Goal: Task Accomplishment & Management: Manage account settings

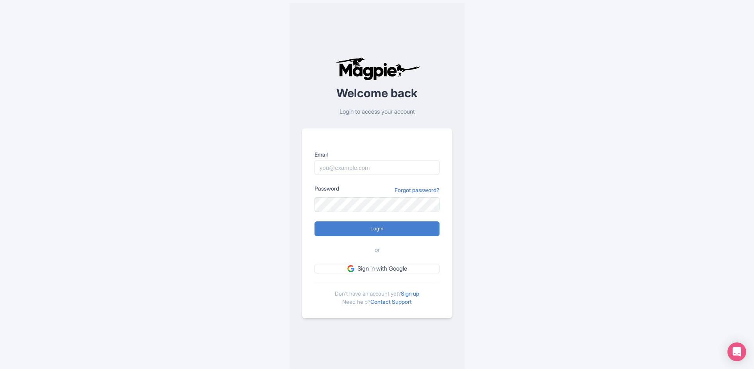
type input "[EMAIL_ADDRESS][DOMAIN_NAME]"
click at [367, 229] on input "Login" at bounding box center [377, 229] width 125 height 15
type input "Logging in..."
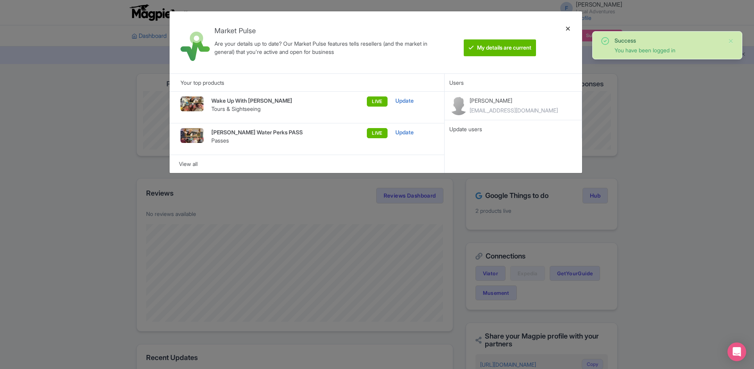
click at [566, 29] on div at bounding box center [568, 43] width 19 height 50
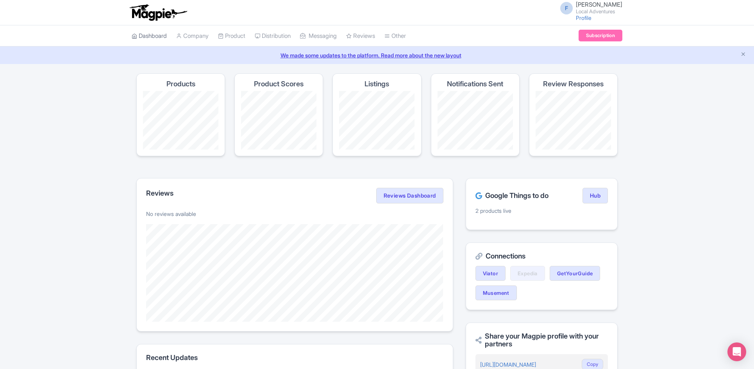
click at [151, 37] on link "Dashboard" at bounding box center [149, 35] width 35 height 21
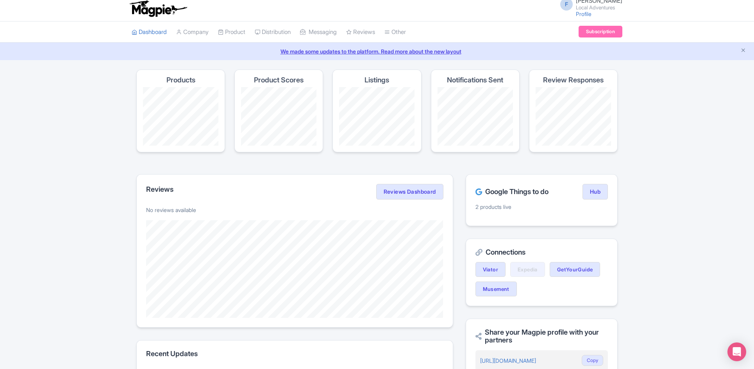
scroll to position [5, 0]
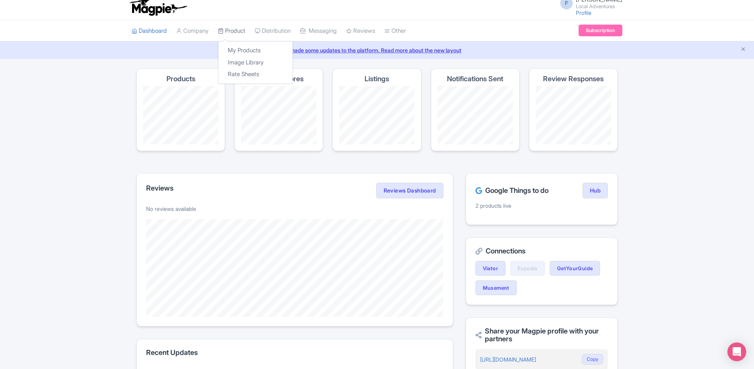
click at [241, 30] on link "Product" at bounding box center [231, 30] width 27 height 21
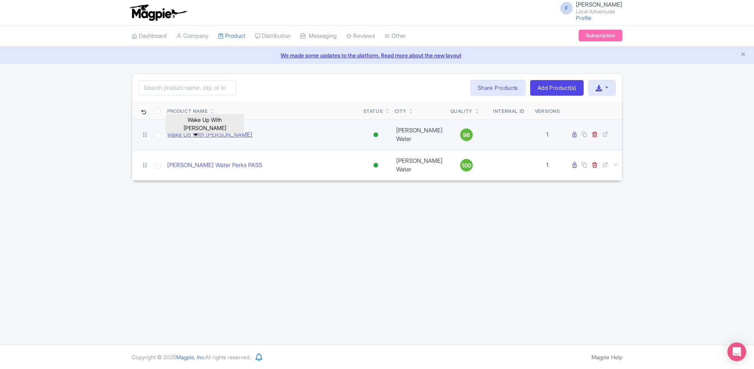
click at [186, 131] on link "Wake Up With [PERSON_NAME]" at bounding box center [209, 135] width 85 height 9
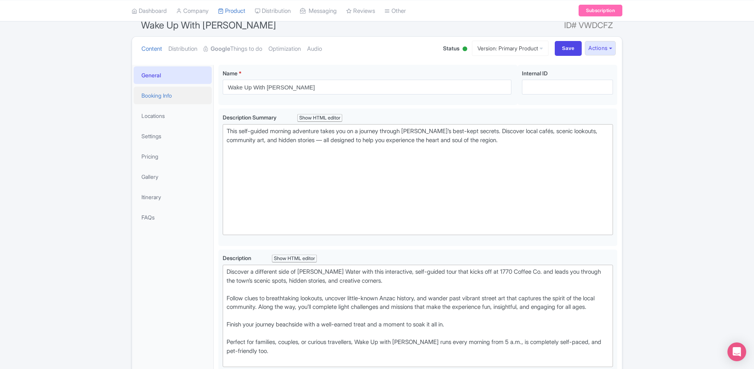
scroll to position [69, 0]
click at [167, 98] on link "Booking Info" at bounding box center [173, 98] width 78 height 18
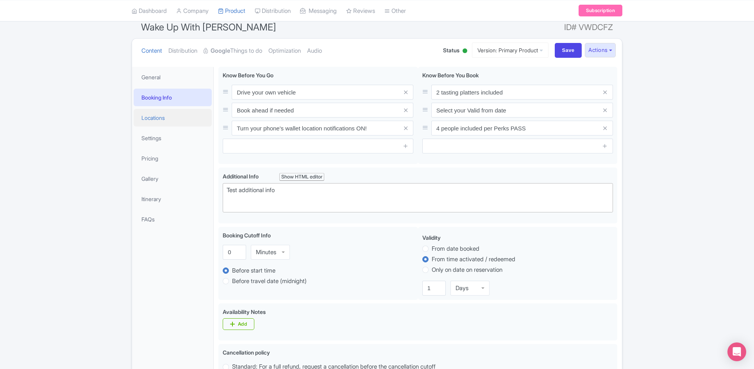
click at [146, 116] on link "Locations" at bounding box center [173, 118] width 78 height 18
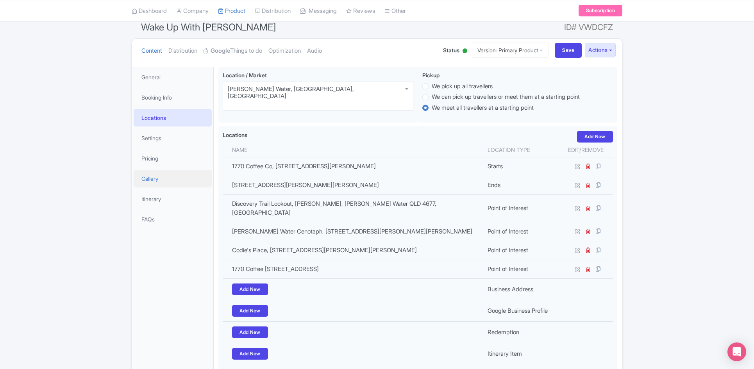
click at [151, 177] on link "Gallery" at bounding box center [173, 179] width 78 height 18
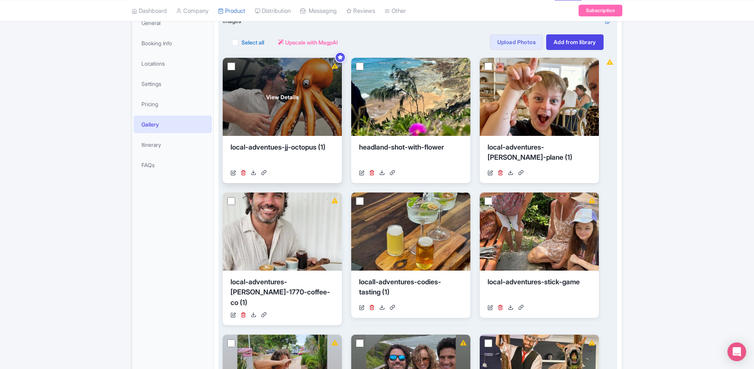
scroll to position [0, 0]
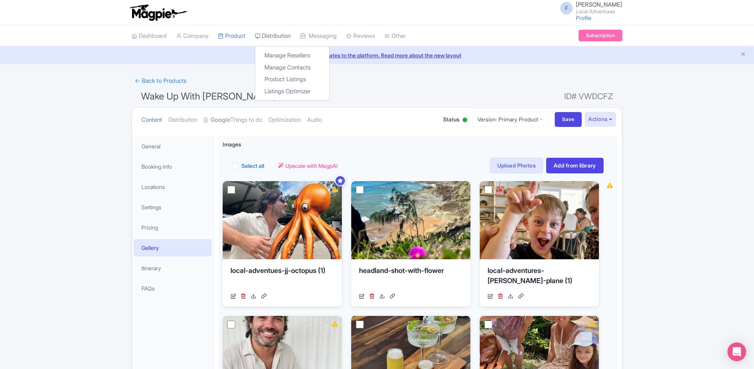
click at [268, 36] on link "Distribution" at bounding box center [273, 35] width 36 height 21
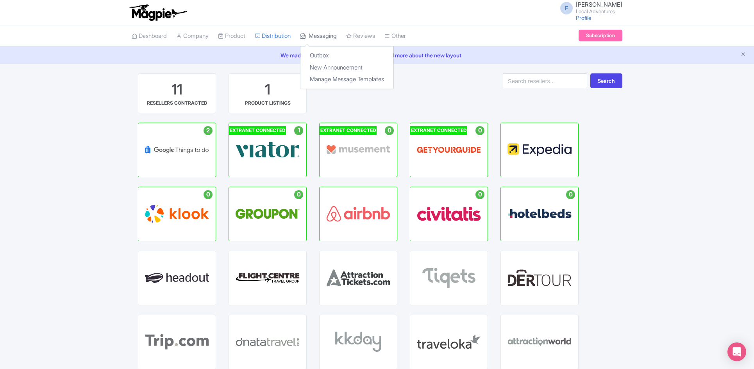
click at [320, 34] on link "Messaging" at bounding box center [318, 35] width 37 height 21
click at [329, 35] on link "Messaging" at bounding box center [318, 35] width 37 height 21
click at [324, 69] on link "New Announcement" at bounding box center [347, 68] width 93 height 12
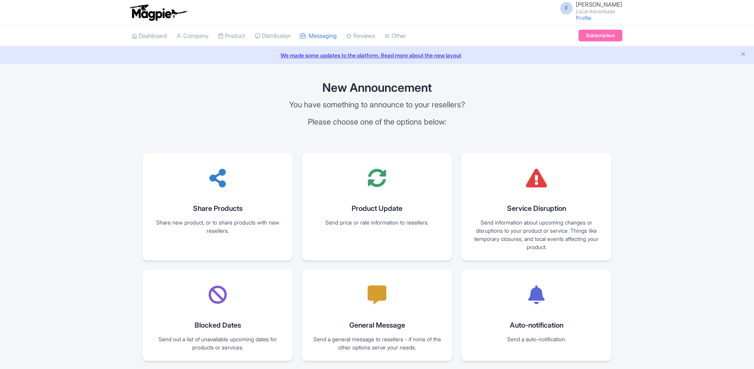
scroll to position [25, 0]
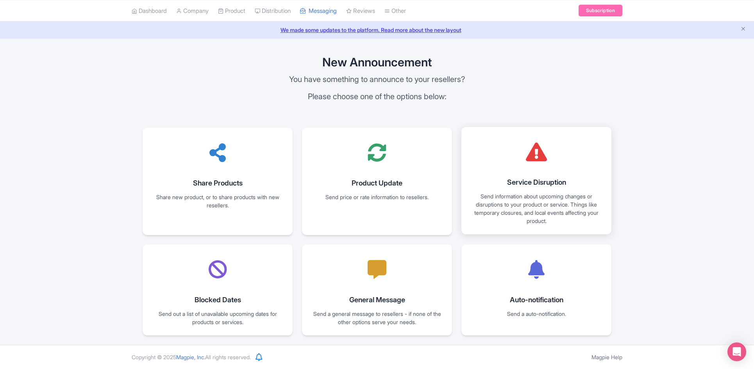
click at [490, 182] on link "Service Disruption Send information about upcoming changes or disruptions to yo…" at bounding box center [537, 180] width 150 height 107
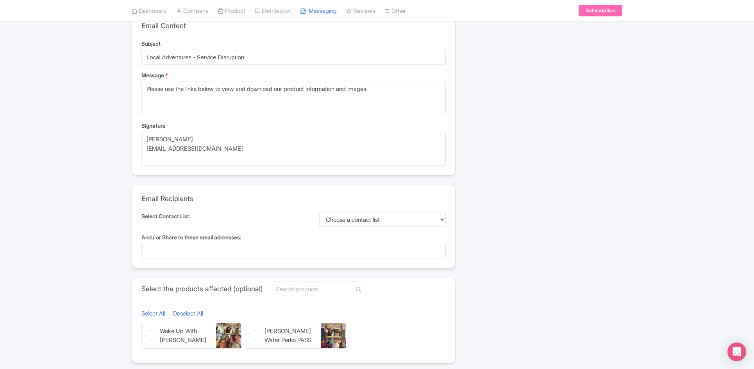
scroll to position [85, 0]
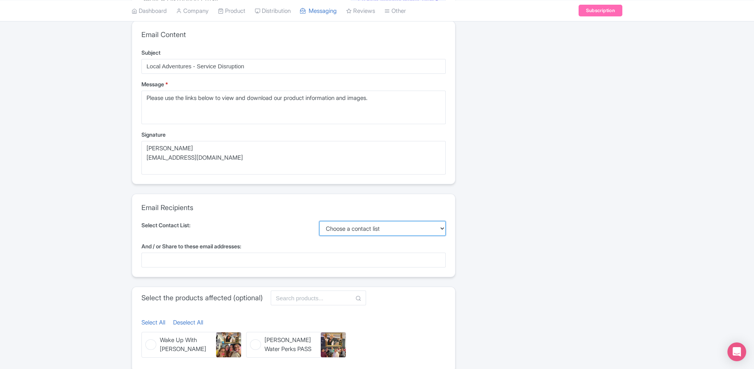
click at [349, 232] on select "Choose a contact list Group contact list" at bounding box center [382, 228] width 127 height 15
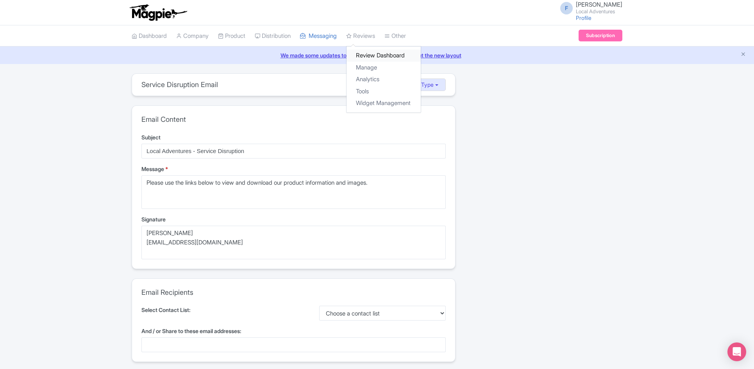
click at [369, 55] on link "Review Dashboard" at bounding box center [384, 56] width 74 height 12
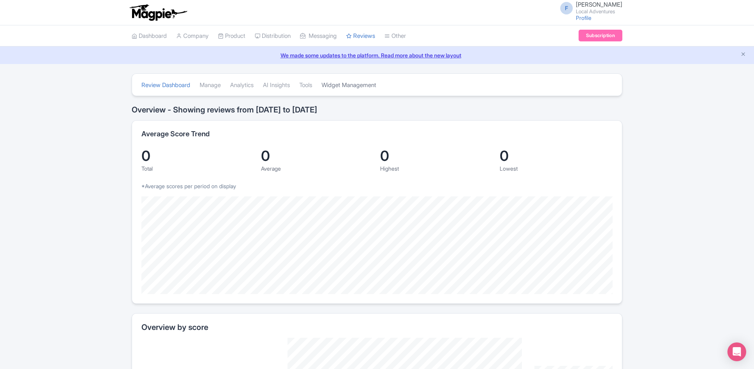
click at [344, 82] on link "Widget Management" at bounding box center [349, 85] width 55 height 21
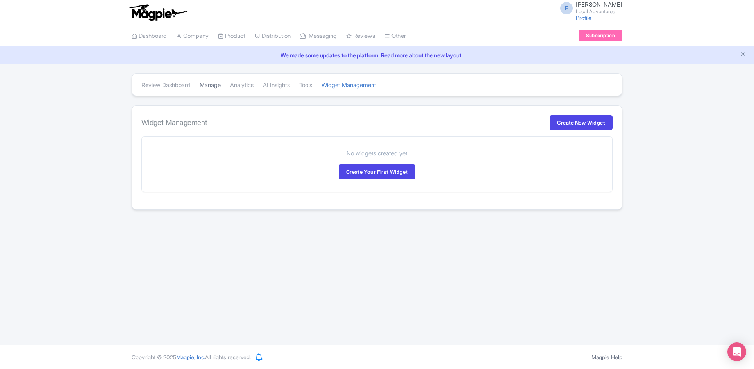
click at [215, 86] on link "Manage" at bounding box center [210, 85] width 21 height 21
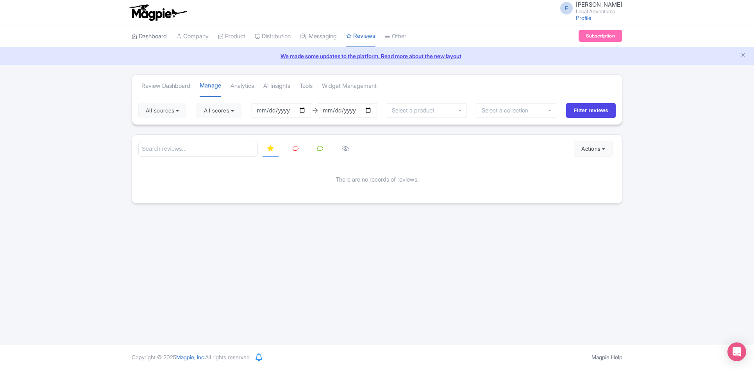
click at [143, 34] on link "Dashboard" at bounding box center [149, 36] width 35 height 21
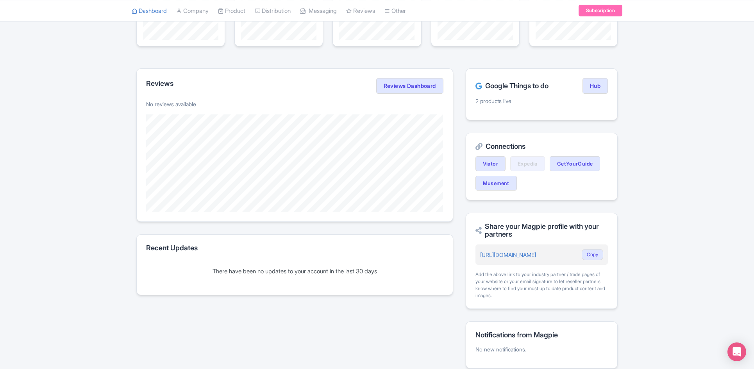
scroll to position [99, 0]
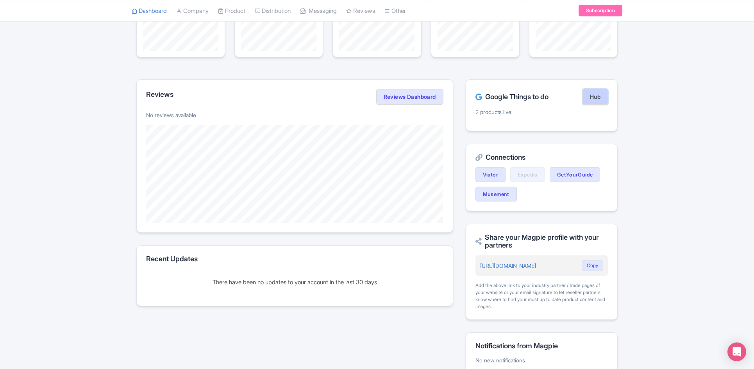
click at [588, 100] on link "Hub" at bounding box center [595, 97] width 25 height 16
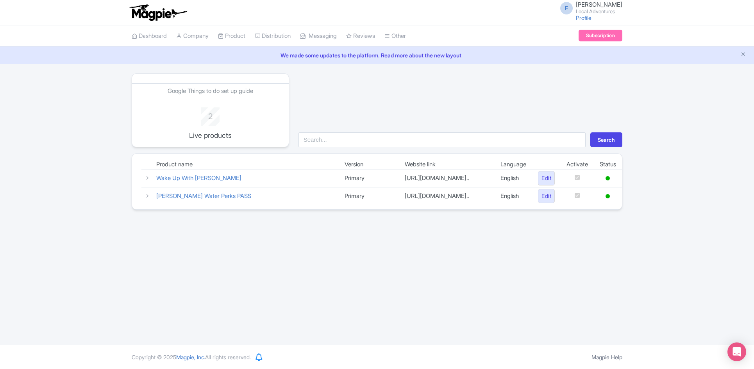
click at [589, 100] on div "Search" at bounding box center [460, 110] width 333 height 74
click at [149, 198] on icon at bounding box center [148, 196] width 6 height 6
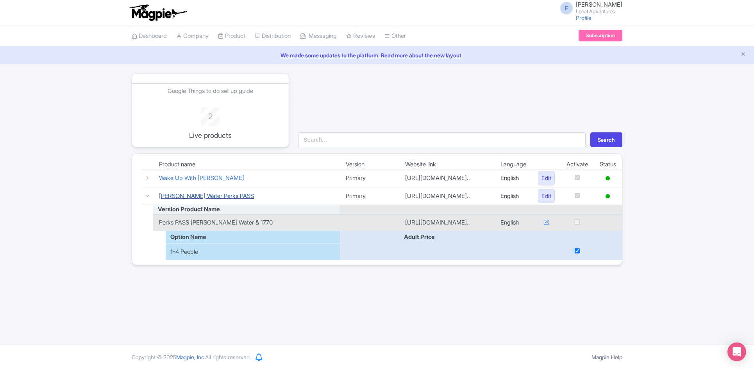
click at [200, 196] on link "[PERSON_NAME] Water Perks PASS" at bounding box center [206, 195] width 95 height 7
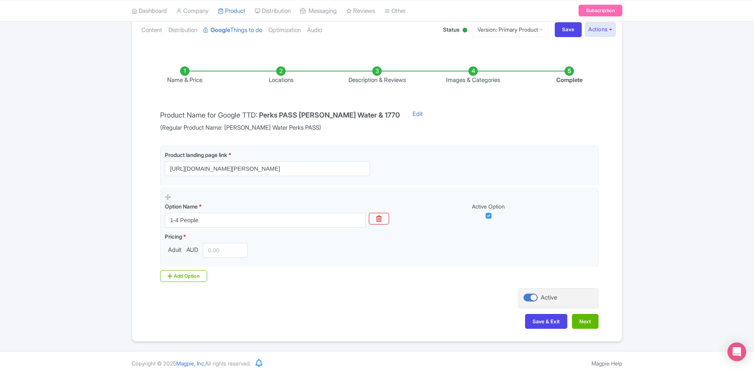
scroll to position [96, 0]
